Goal: Information Seeking & Learning: Learn about a topic

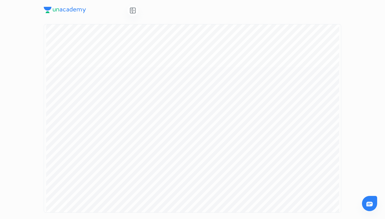
scroll to position [42, 0]
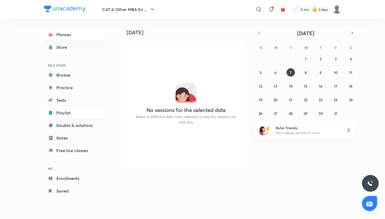
click at [92, 117] on link "Playlist" at bounding box center [74, 112] width 61 height 10
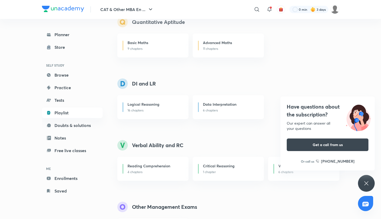
scroll to position [63, 0]
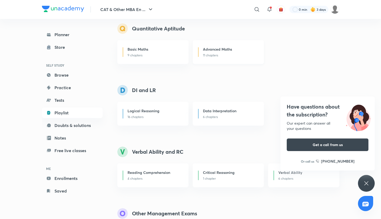
click at [216, 57] on p "11 chapters" at bounding box center [230, 55] width 54 height 5
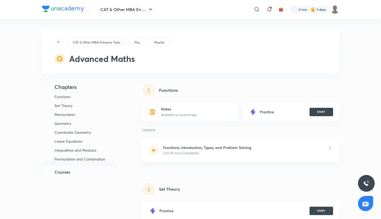
click at [363, 182] on div at bounding box center [366, 183] width 17 height 17
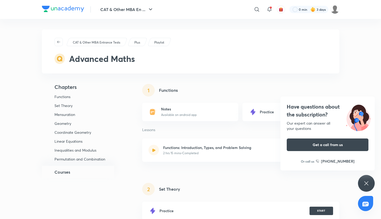
click at [363, 185] on icon at bounding box center [366, 183] width 6 height 6
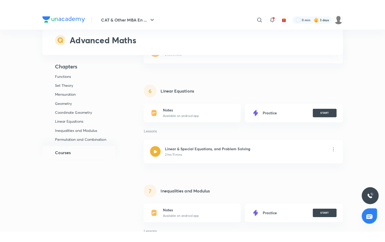
scroll to position [719, 0]
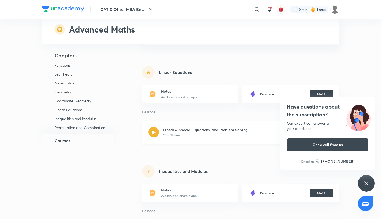
click at [157, 135] on div at bounding box center [154, 132] width 10 height 10
